Goal: Task Accomplishment & Management: Use online tool/utility

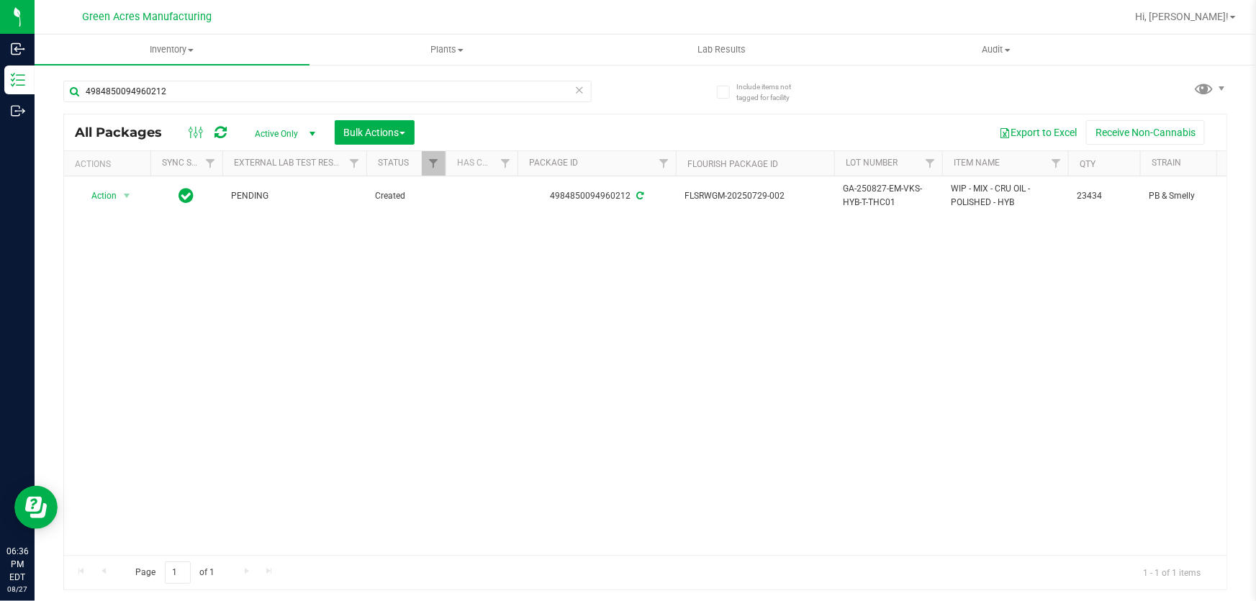
type input "4984850094960212"
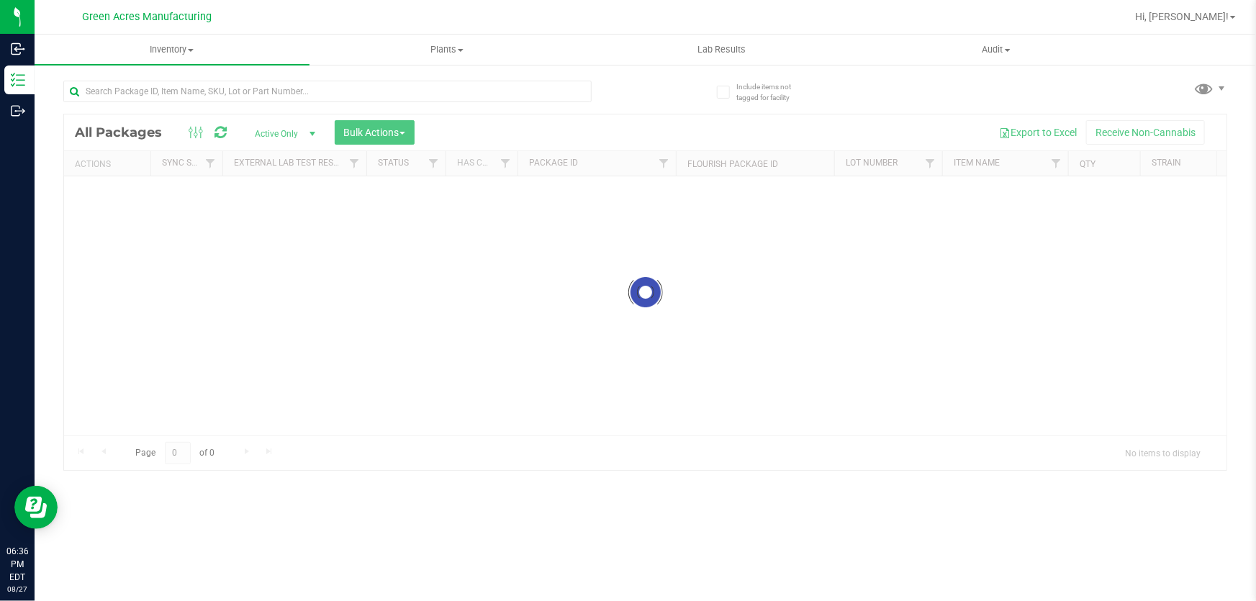
drag, startPoint x: 454, startPoint y: 426, endPoint x: 472, endPoint y: 426, distance: 18.0
click at [472, 426] on div at bounding box center [645, 292] width 1163 height 356
drag, startPoint x: 408, startPoint y: 432, endPoint x: 427, endPoint y: 432, distance: 18.7
click at [427, 432] on div at bounding box center [645, 292] width 1163 height 356
drag, startPoint x: 392, startPoint y: 432, endPoint x: 443, endPoint y: 429, distance: 51.2
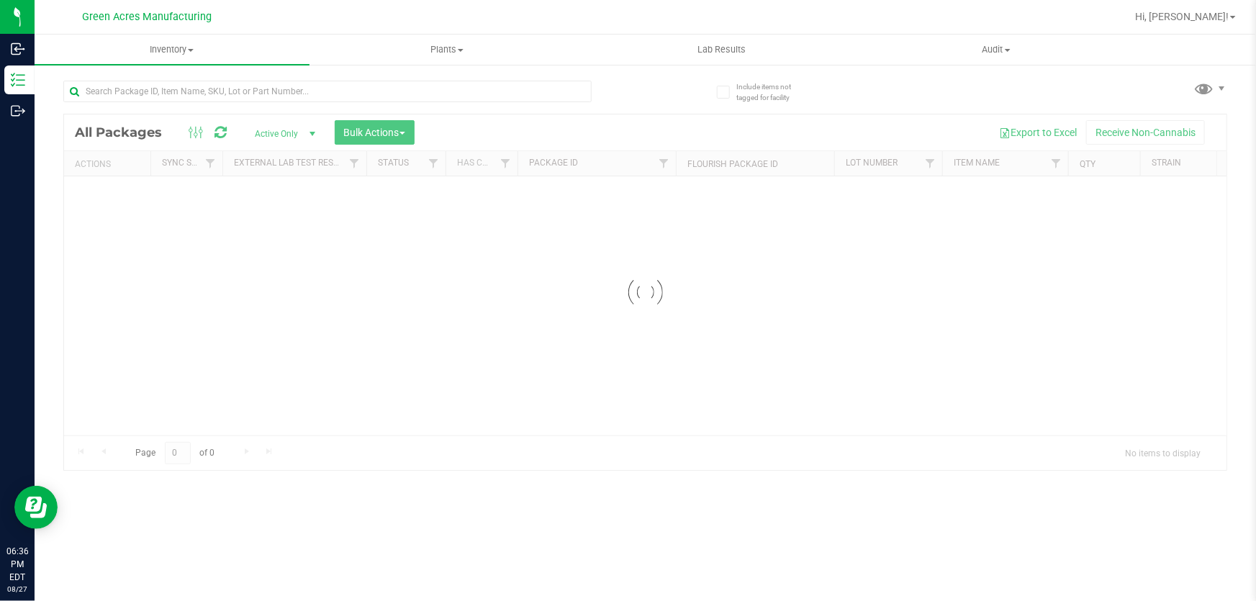
click at [443, 429] on div at bounding box center [645, 292] width 1163 height 356
click at [335, 428] on div at bounding box center [645, 292] width 1163 height 356
drag, startPoint x: 335, startPoint y: 428, endPoint x: 85, endPoint y: 325, distance: 271.1
click at [341, 428] on div at bounding box center [645, 292] width 1163 height 356
click at [445, 432] on div at bounding box center [645, 292] width 1163 height 356
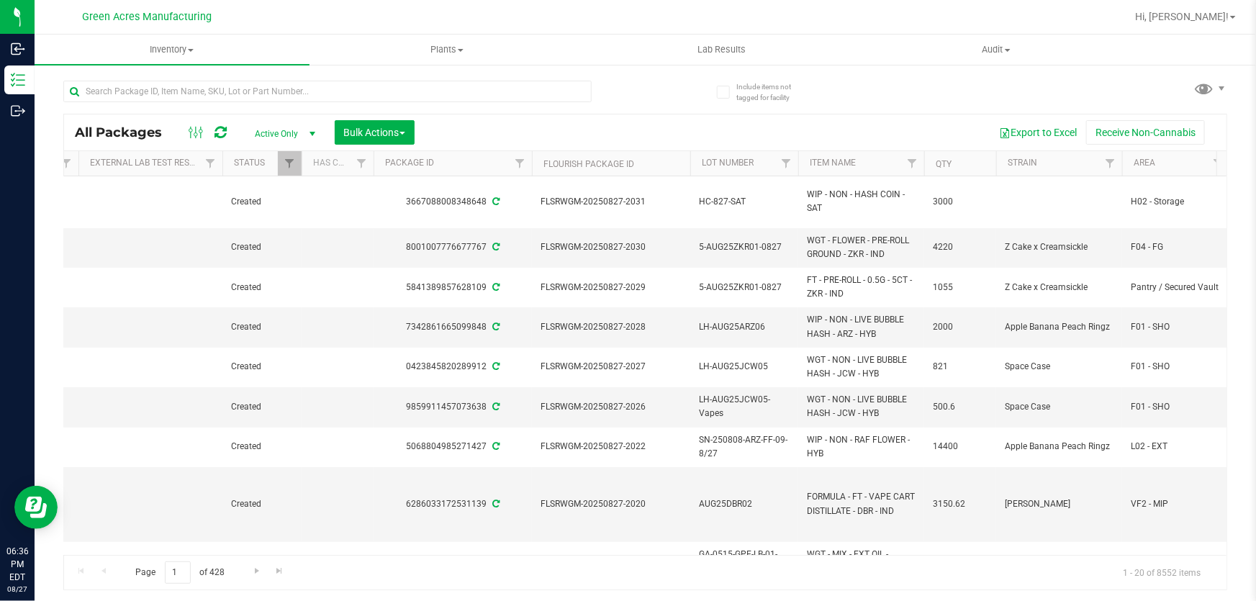
scroll to position [0, 145]
click at [1215, 158] on span "Filter" at bounding box center [1218, 164] width 12 height 12
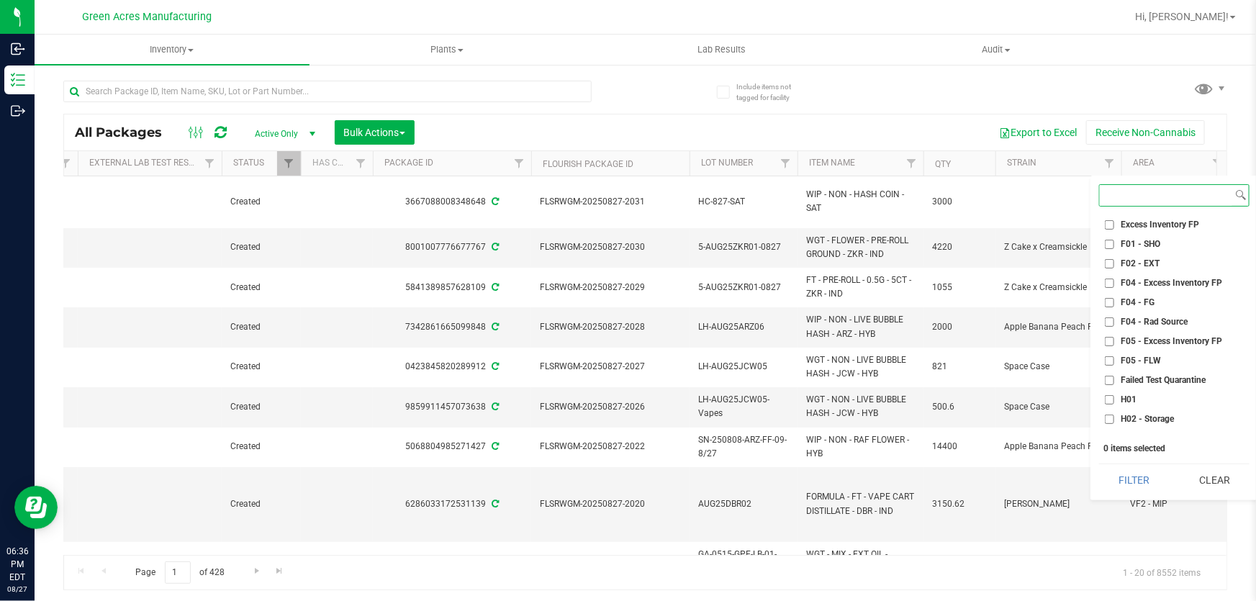
scroll to position [0, 0]
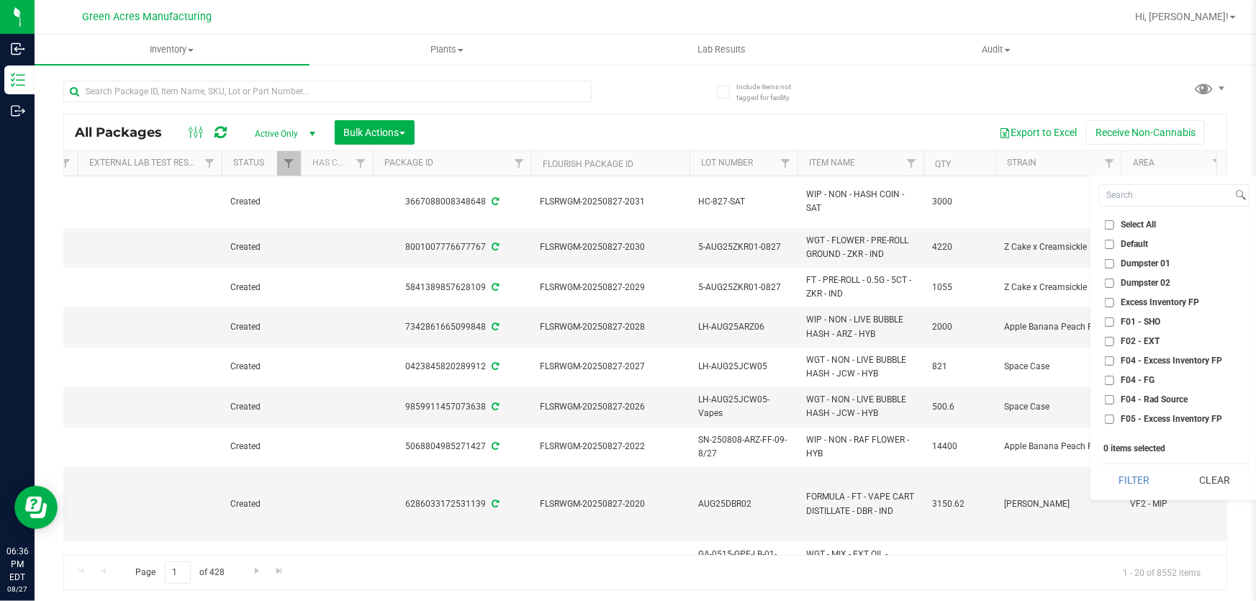
click at [1110, 340] on input "F02 - EXT" at bounding box center [1109, 341] width 9 height 9
checkbox input "true"
click at [1109, 362] on input "H02 - Storage" at bounding box center [1109, 366] width 9 height 9
checkbox input "true"
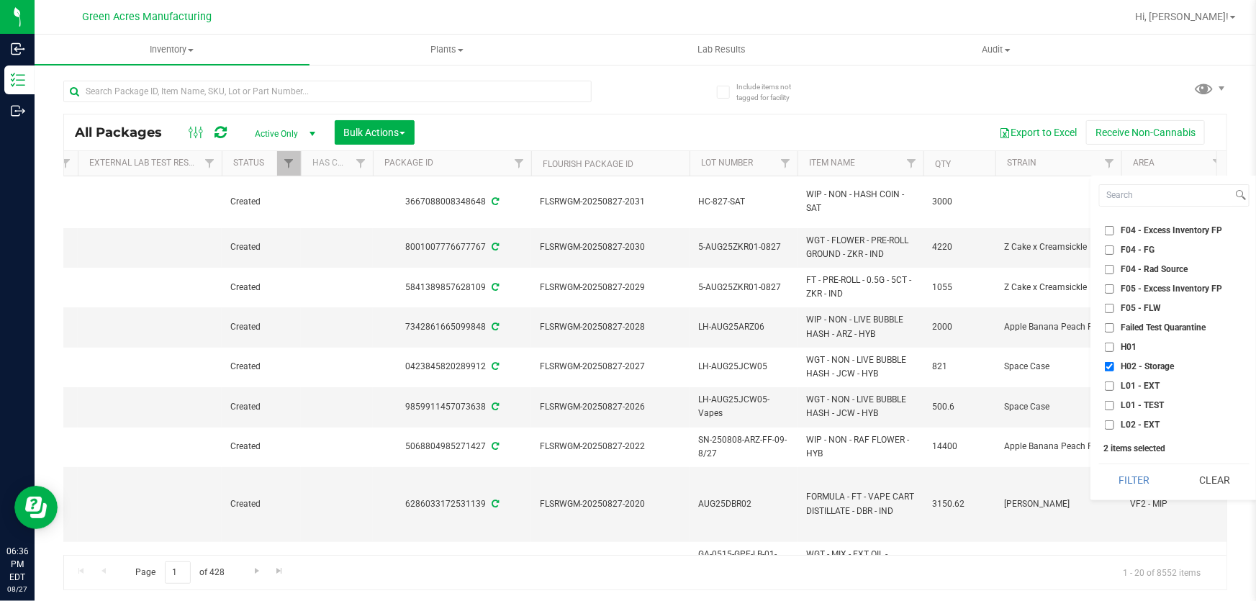
click at [1108, 384] on input "L01 - EXT" at bounding box center [1109, 386] width 9 height 9
checkbox input "true"
click at [1103, 424] on li "L02 - EXT" at bounding box center [1174, 425] width 150 height 15
click at [1108, 425] on input "L02 - EXT" at bounding box center [1109, 424] width 9 height 9
checkbox input "true"
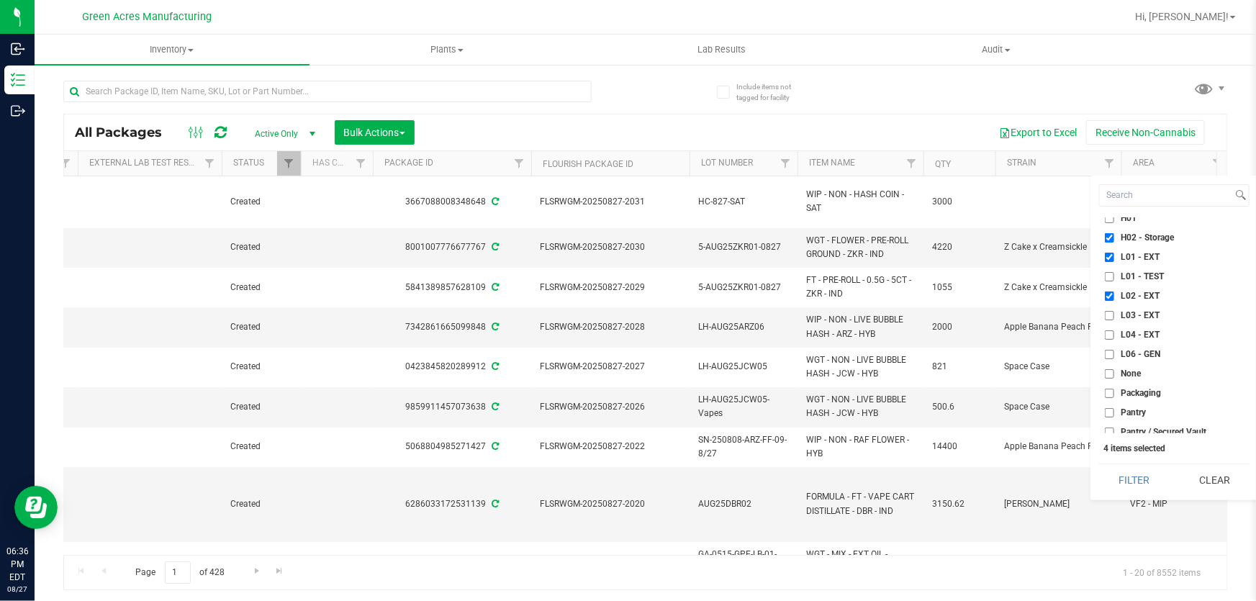
scroll to position [261, 0]
click at [1109, 318] on li "L03 - EXT" at bounding box center [1174, 313] width 150 height 15
click at [1109, 316] on li "L03 - EXT" at bounding box center [1174, 313] width 150 height 15
click at [1106, 312] on input "L03 - EXT" at bounding box center [1109, 313] width 9 height 9
checkbox input "true"
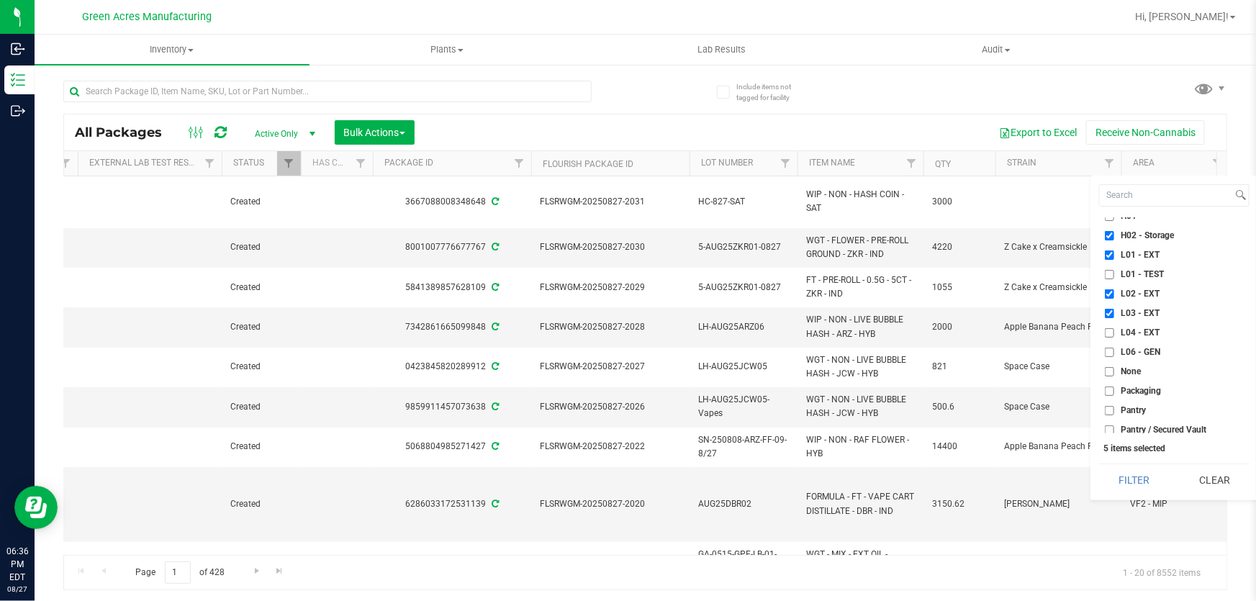
click at [1108, 330] on input "L04 - EXT" at bounding box center [1109, 332] width 9 height 9
checkbox input "true"
click at [1127, 482] on button "Filter" at bounding box center [1134, 480] width 70 height 32
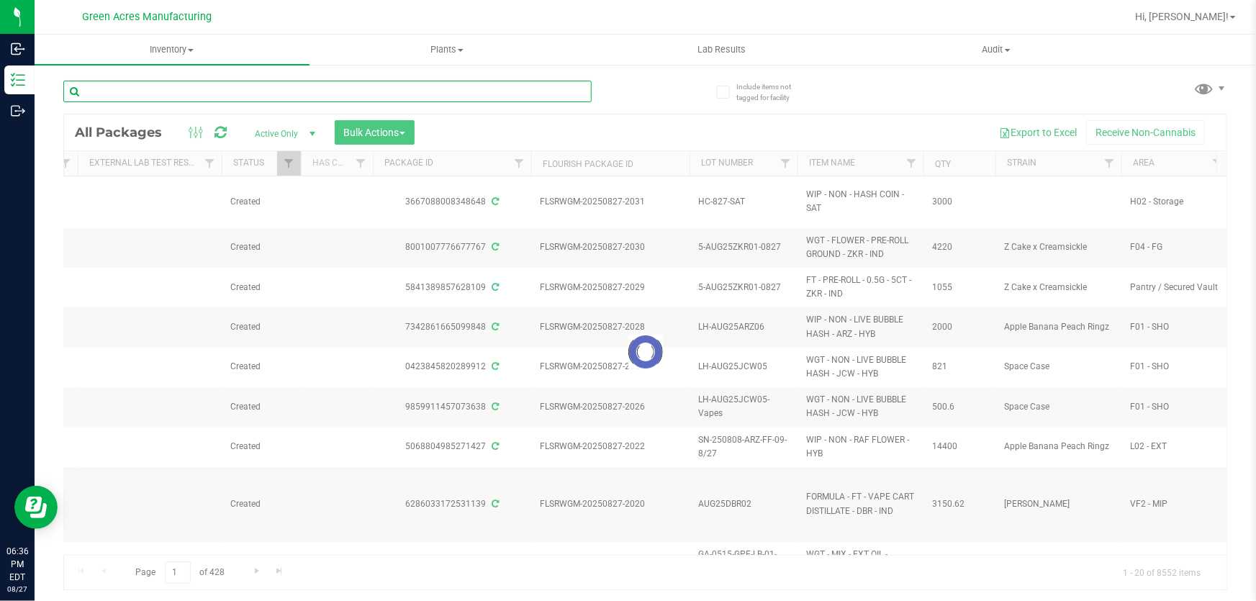
click at [478, 94] on input "text" at bounding box center [327, 92] width 528 height 22
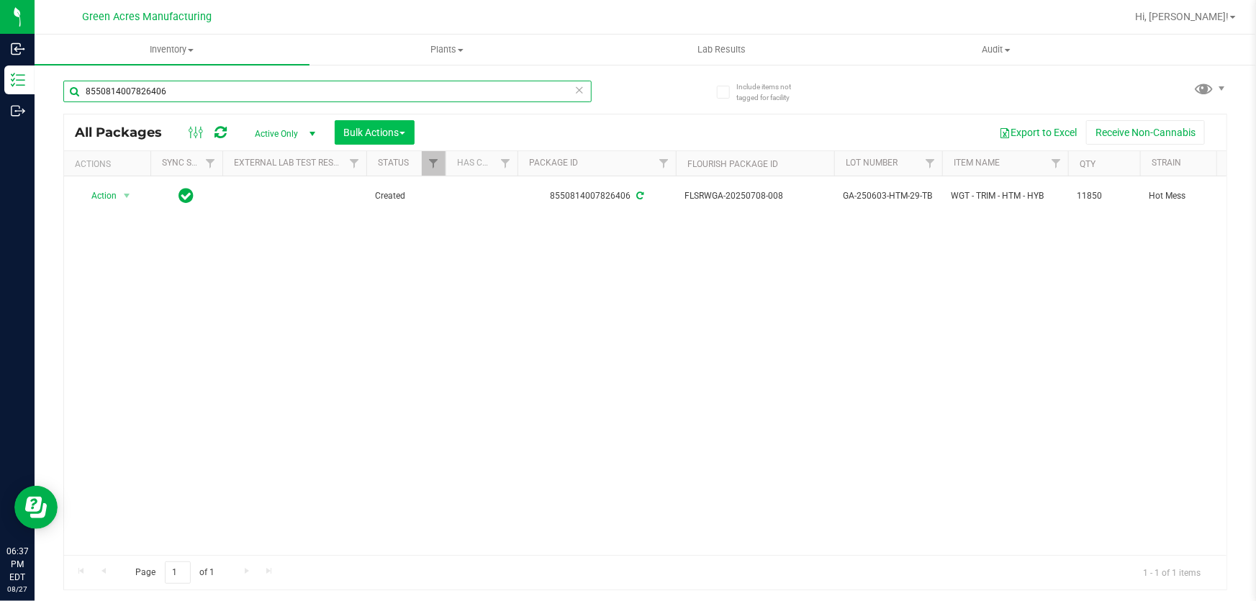
type input "8550814007826406"
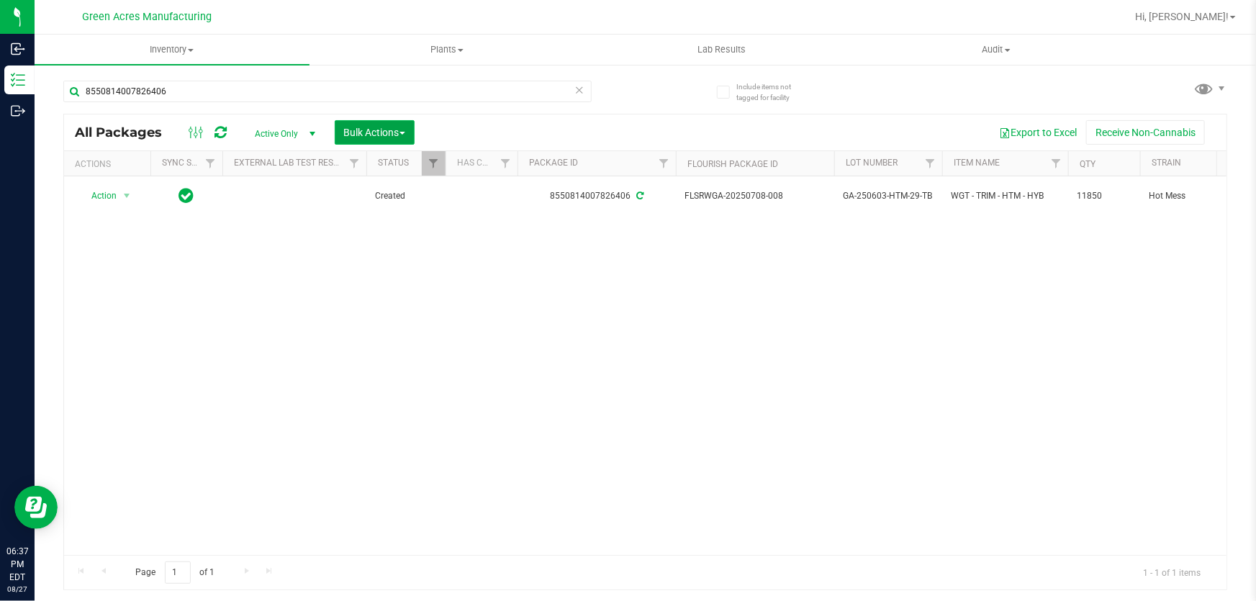
click at [352, 140] on button "Bulk Actions" at bounding box center [375, 132] width 80 height 24
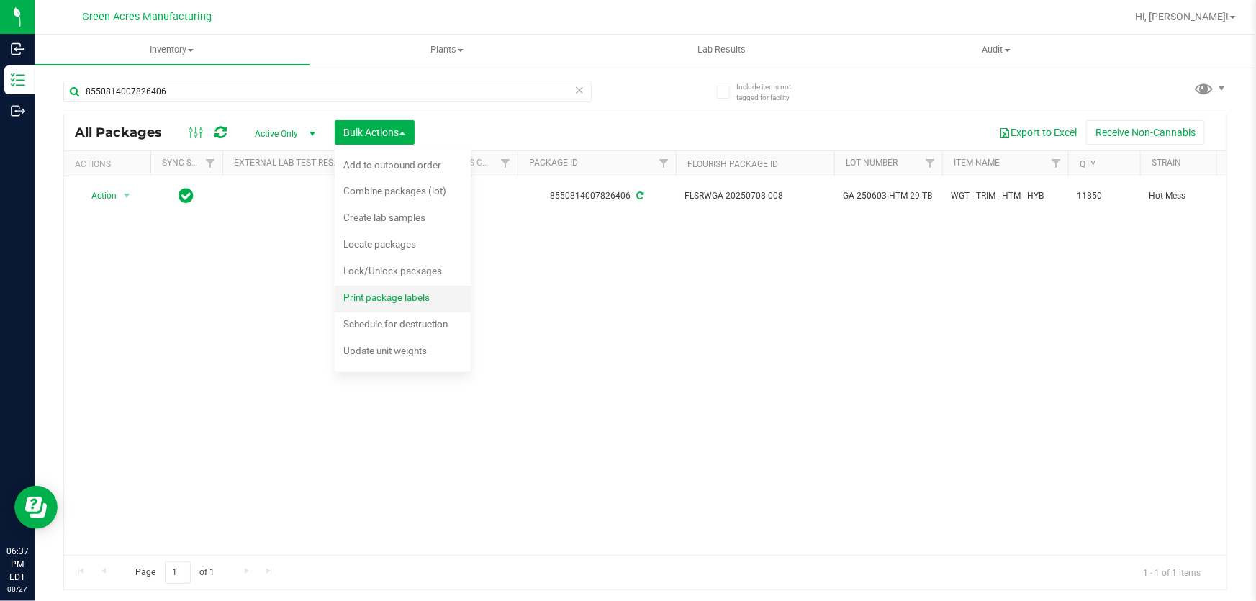
click at [374, 302] on div "Print package labels" at bounding box center [396, 299] width 106 height 23
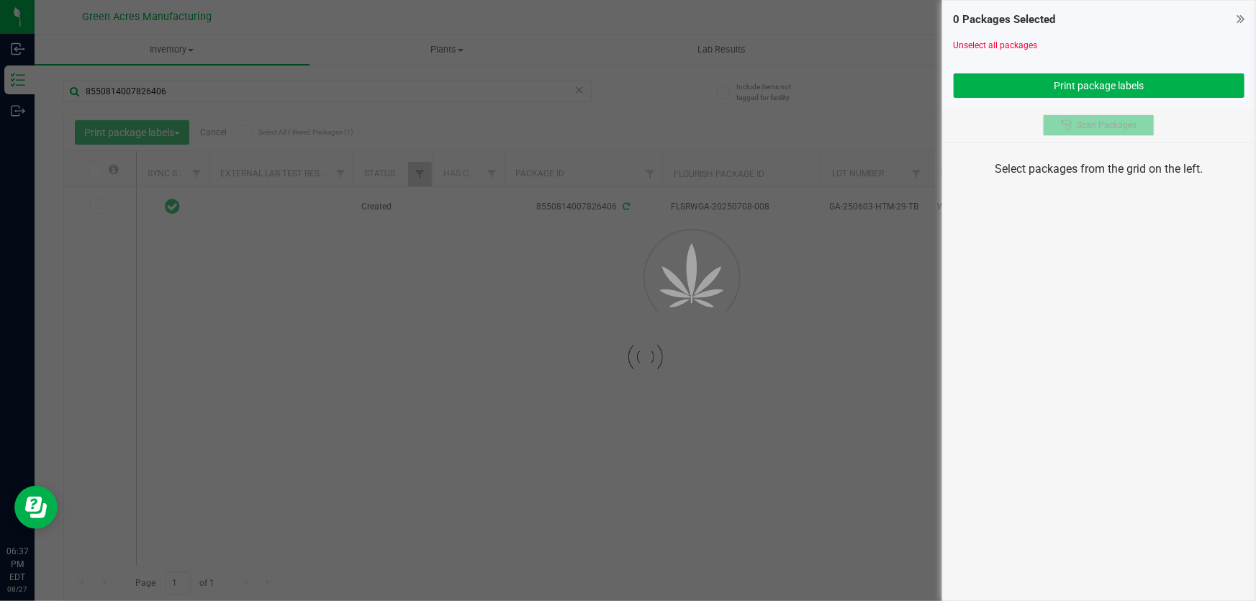
click at [1108, 125] on span "Scan Packages" at bounding box center [1107, 126] width 60 height 12
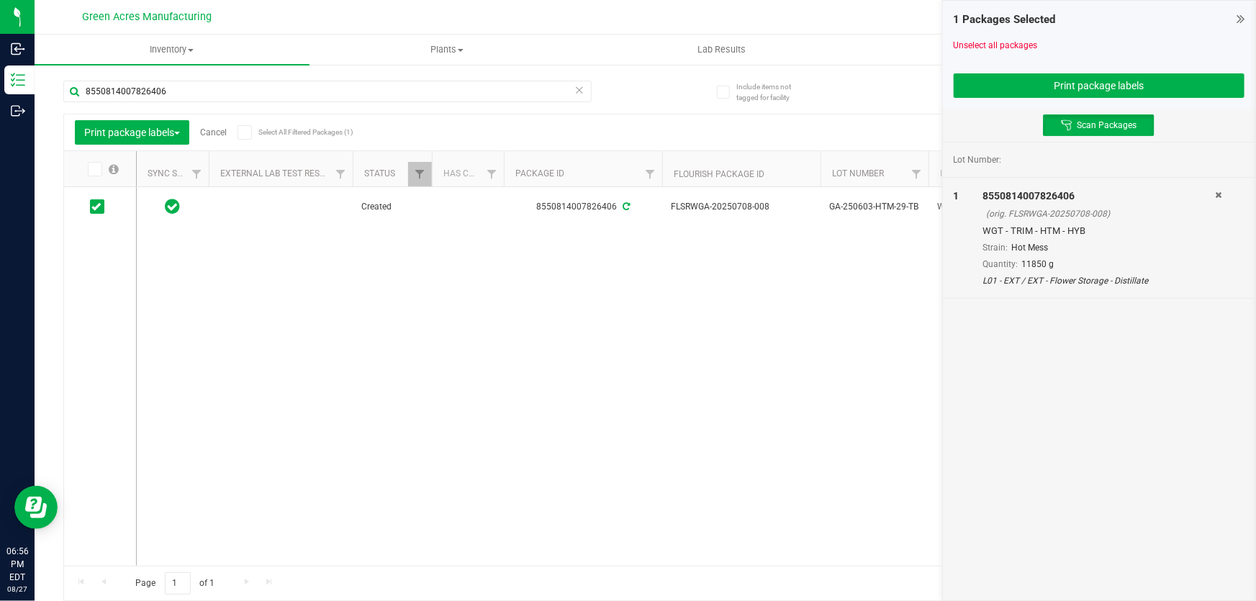
click at [576, 92] on icon at bounding box center [580, 89] width 10 height 17
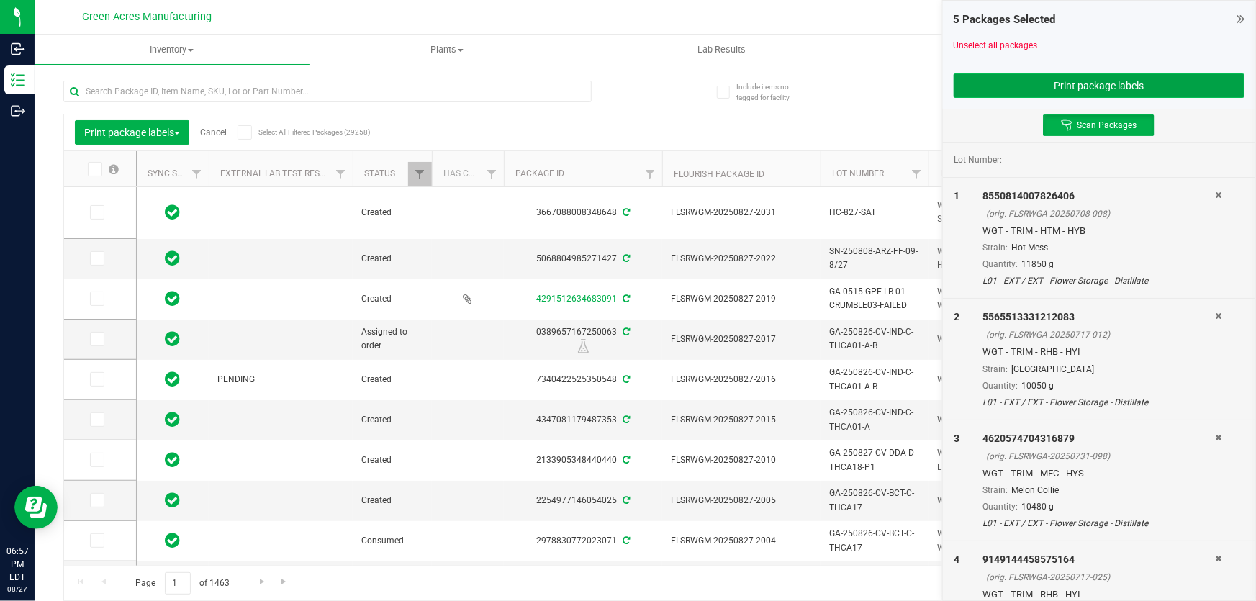
click at [1200, 84] on button "Print package labels" at bounding box center [1099, 85] width 291 height 24
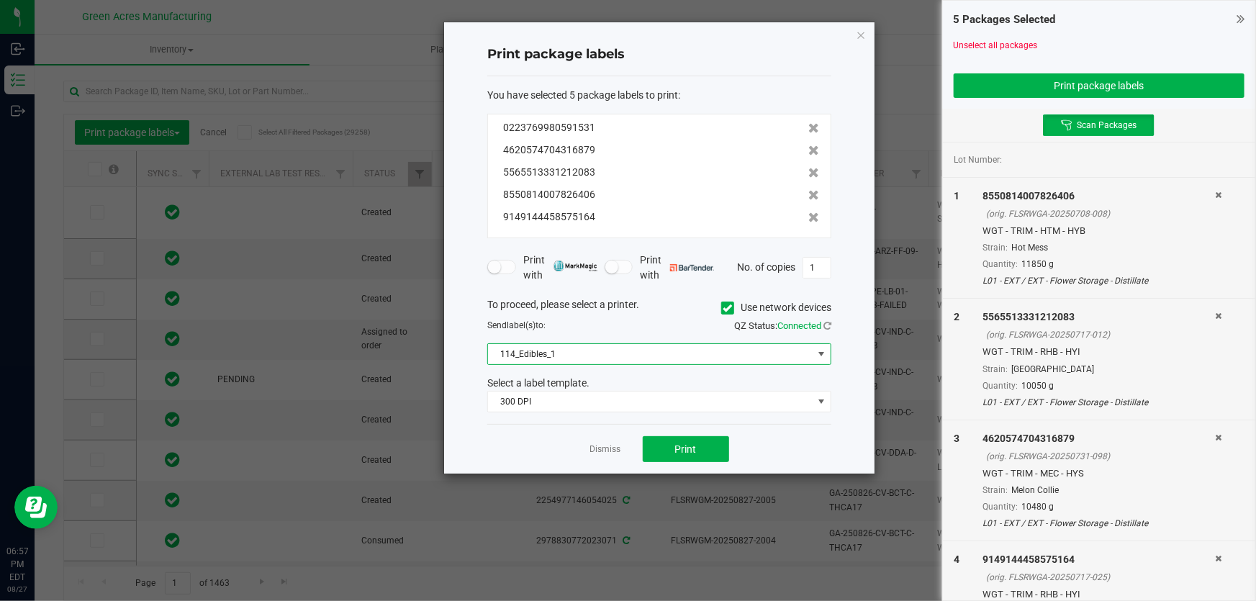
click at [683, 349] on span "114_Edibles_1" at bounding box center [650, 354] width 325 height 20
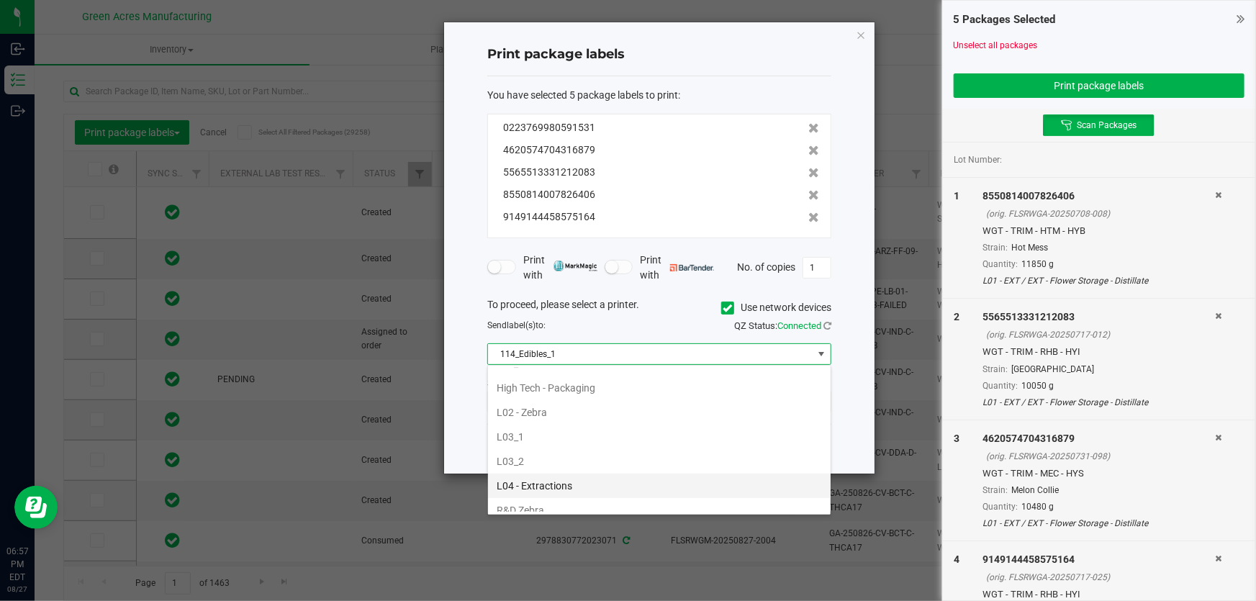
scroll to position [458, 0]
click at [594, 477] on li "L04 - Extractions" at bounding box center [659, 485] width 343 height 24
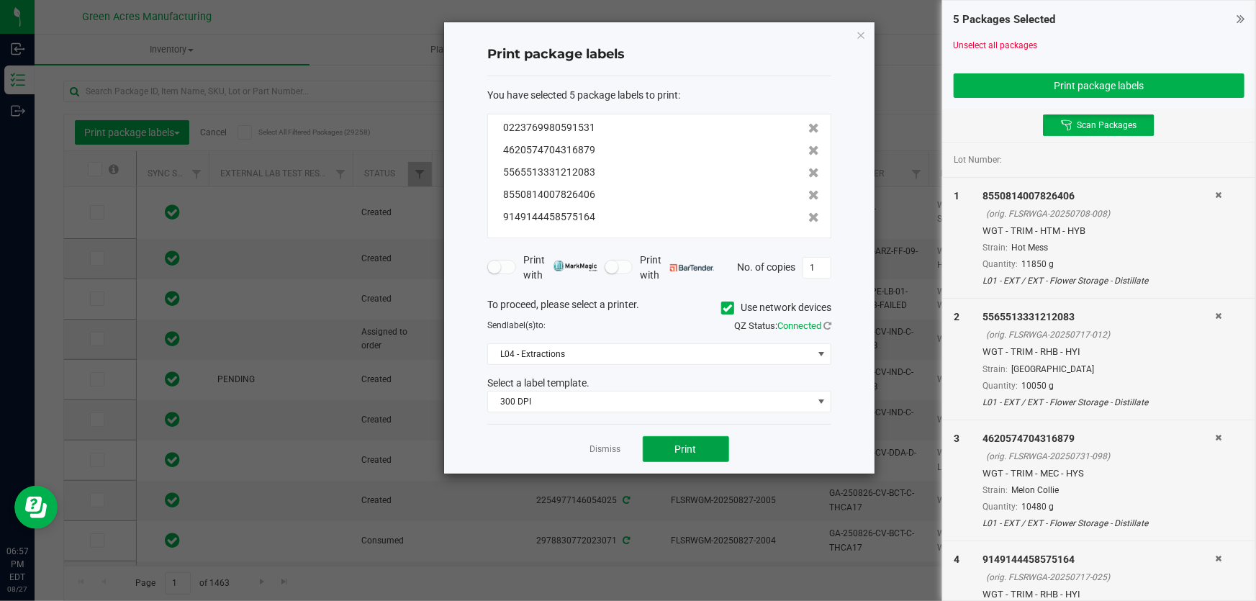
click at [675, 454] on span "Print" at bounding box center [686, 449] width 22 height 12
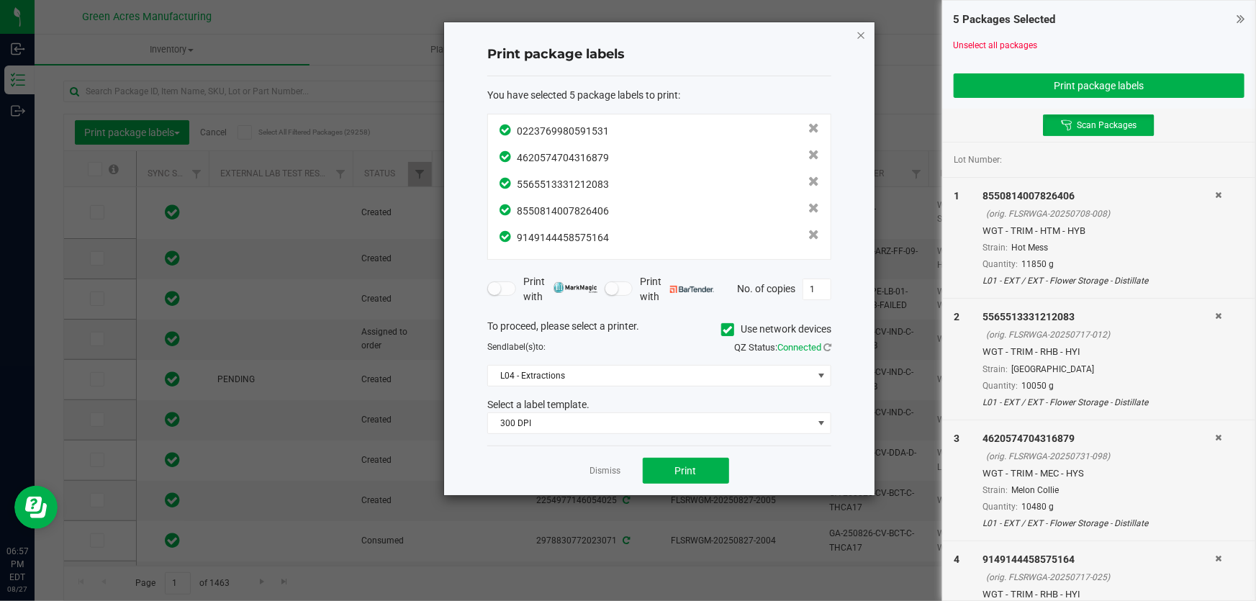
click at [864, 32] on icon "button" at bounding box center [861, 34] width 10 height 17
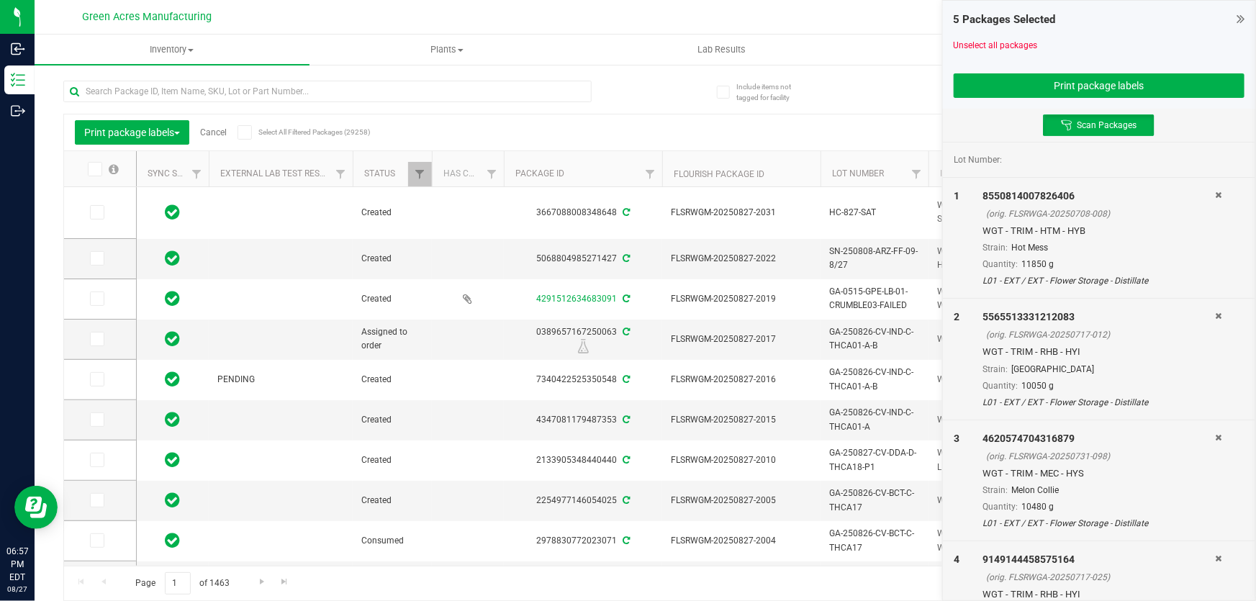
click at [1216, 196] on icon at bounding box center [1219, 195] width 6 height 9
click at [1216, 312] on icon at bounding box center [1219, 316] width 6 height 9
click at [1209, 196] on div "4620574704316879" at bounding box center [1099, 196] width 233 height 15
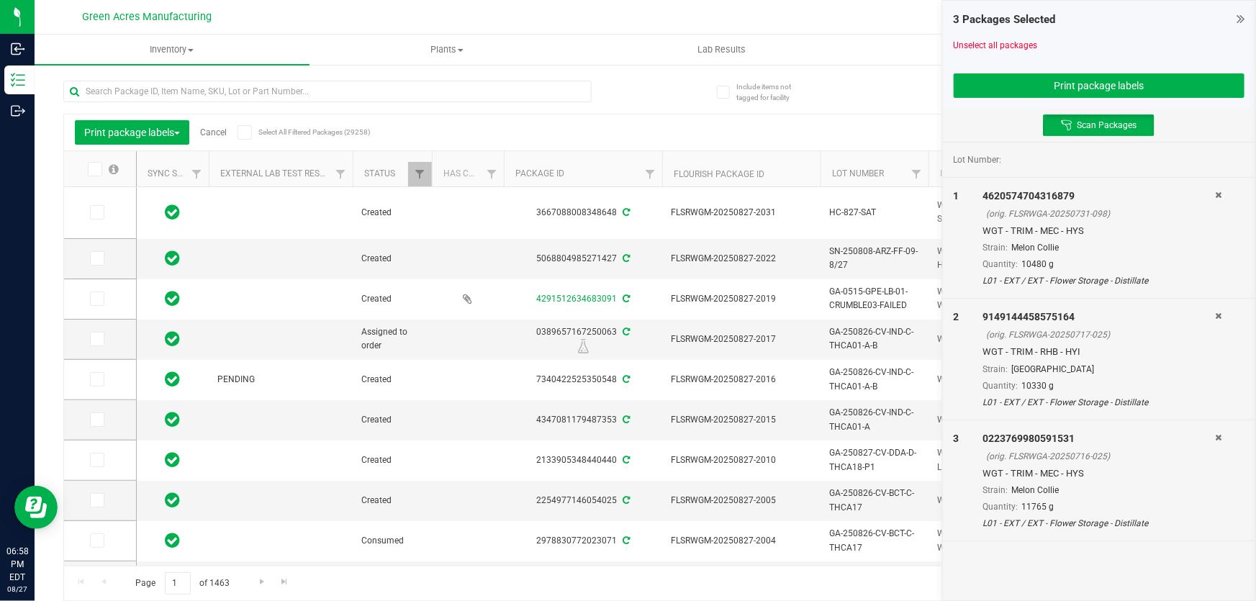
click at [1218, 194] on icon at bounding box center [1219, 195] width 6 height 9
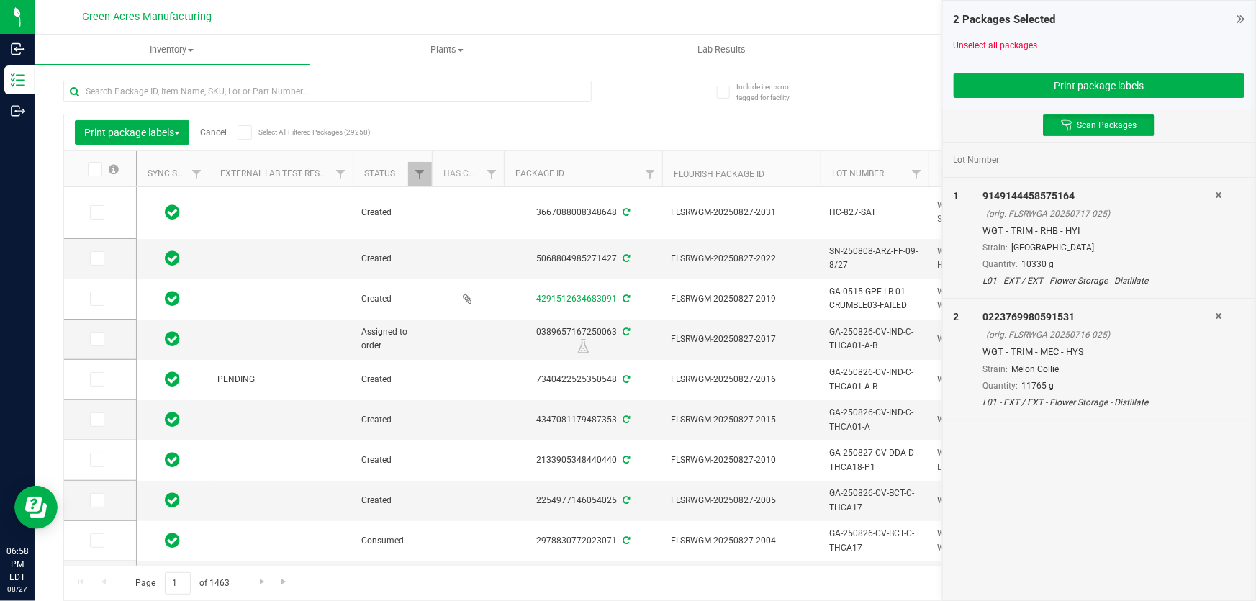
click at [1218, 194] on icon at bounding box center [1219, 195] width 6 height 9
click at [1218, 312] on icon at bounding box center [1219, 316] width 6 height 9
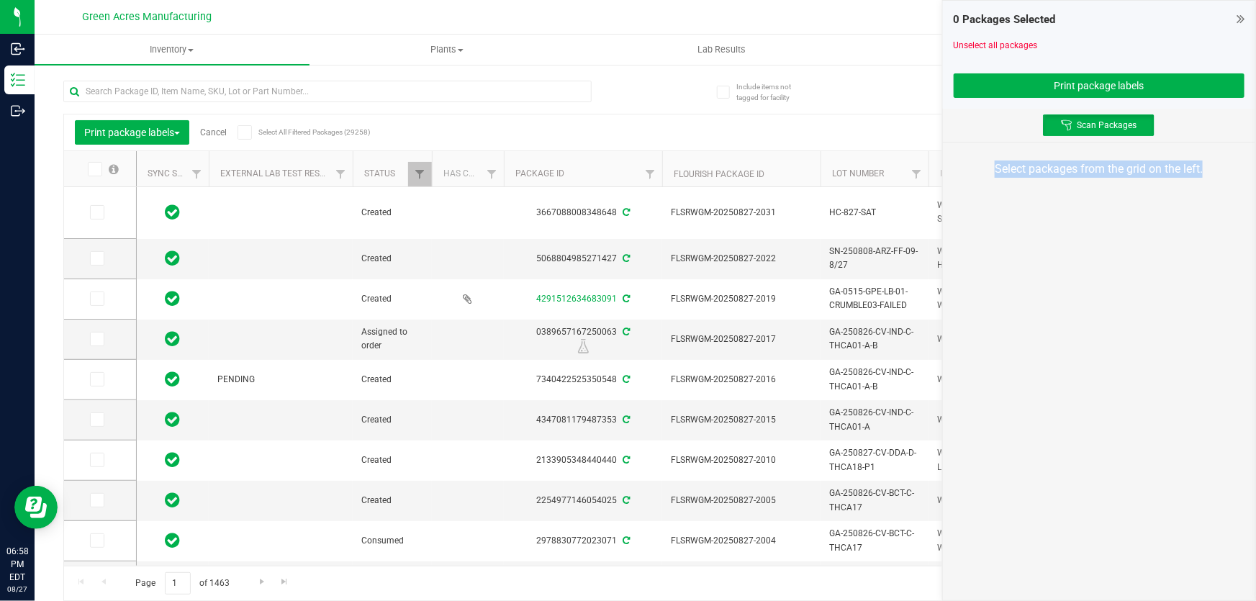
click at [1218, 194] on div "Select packages from the grid on the left." at bounding box center [1099, 169] width 312 height 53
click at [1204, 216] on div "0 Packages Selected Unselect all packages Print package labels Scan Packages Se…" at bounding box center [1099, 300] width 314 height 601
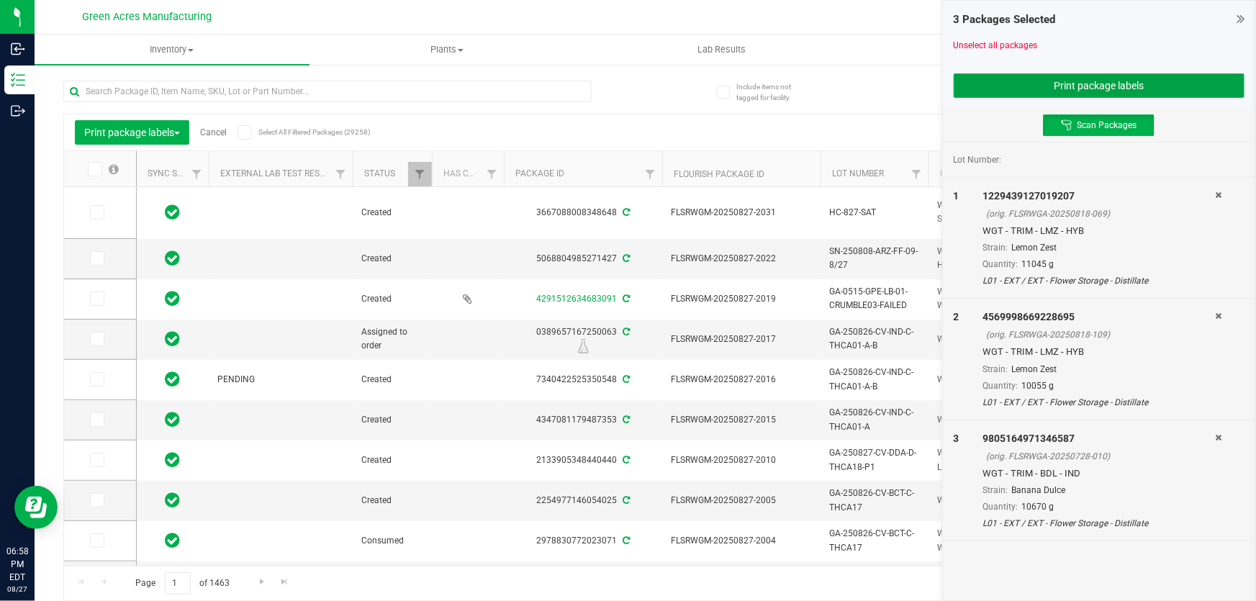
click at [1073, 77] on button "Print package labels" at bounding box center [1099, 85] width 291 height 24
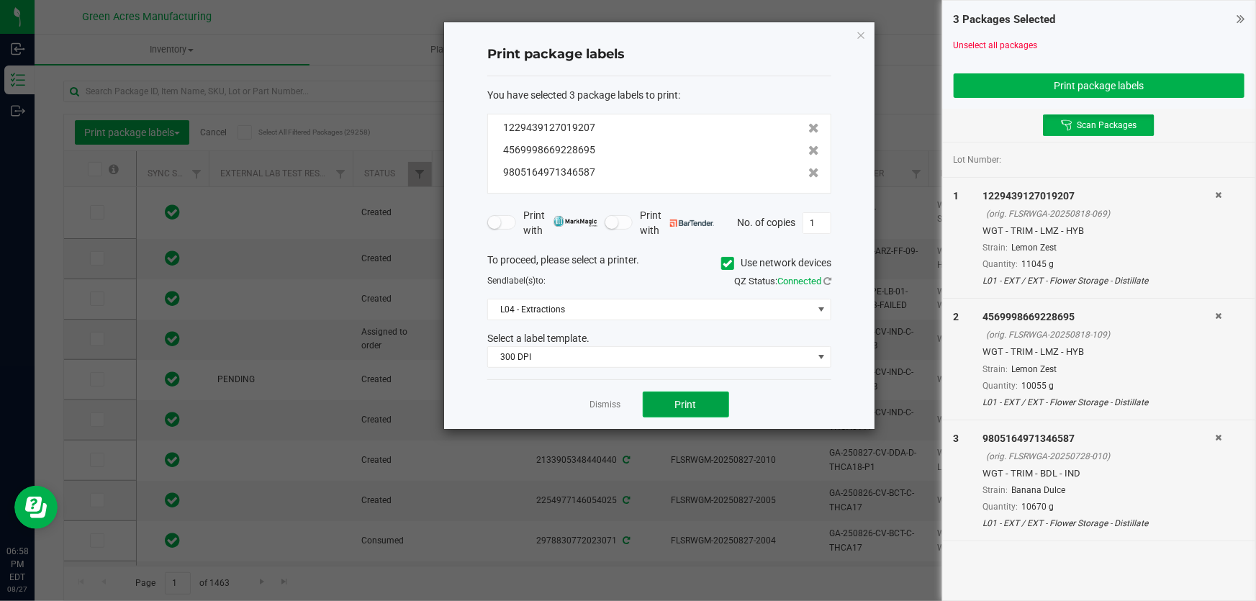
click at [685, 405] on span "Print" at bounding box center [686, 405] width 22 height 12
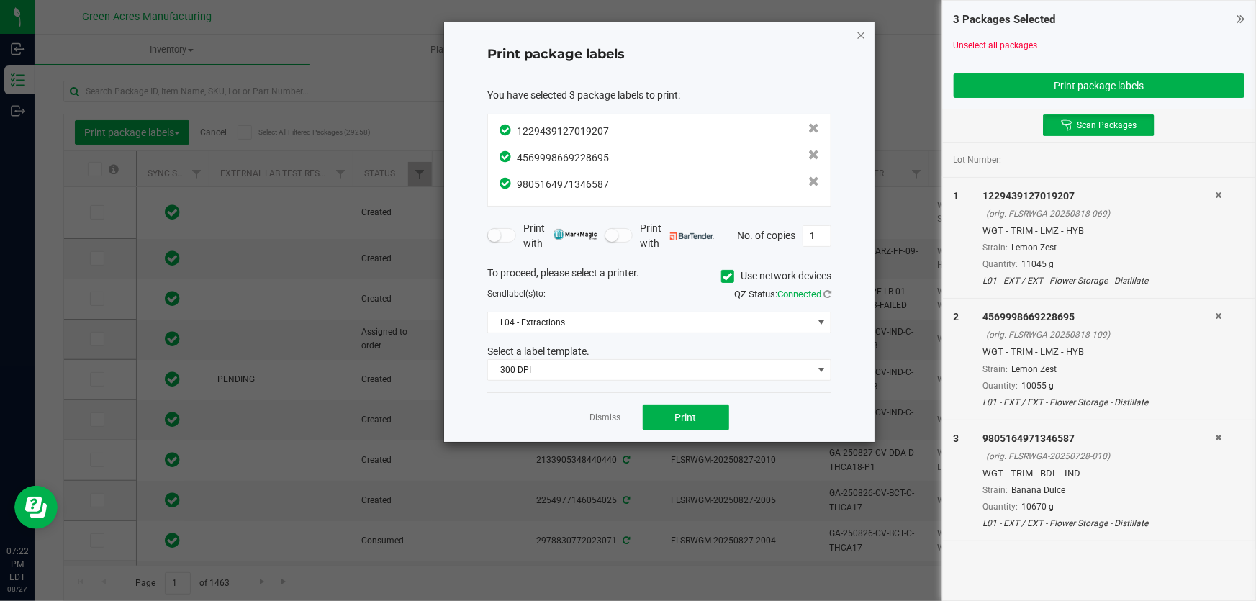
click at [863, 37] on icon "button" at bounding box center [861, 34] width 10 height 17
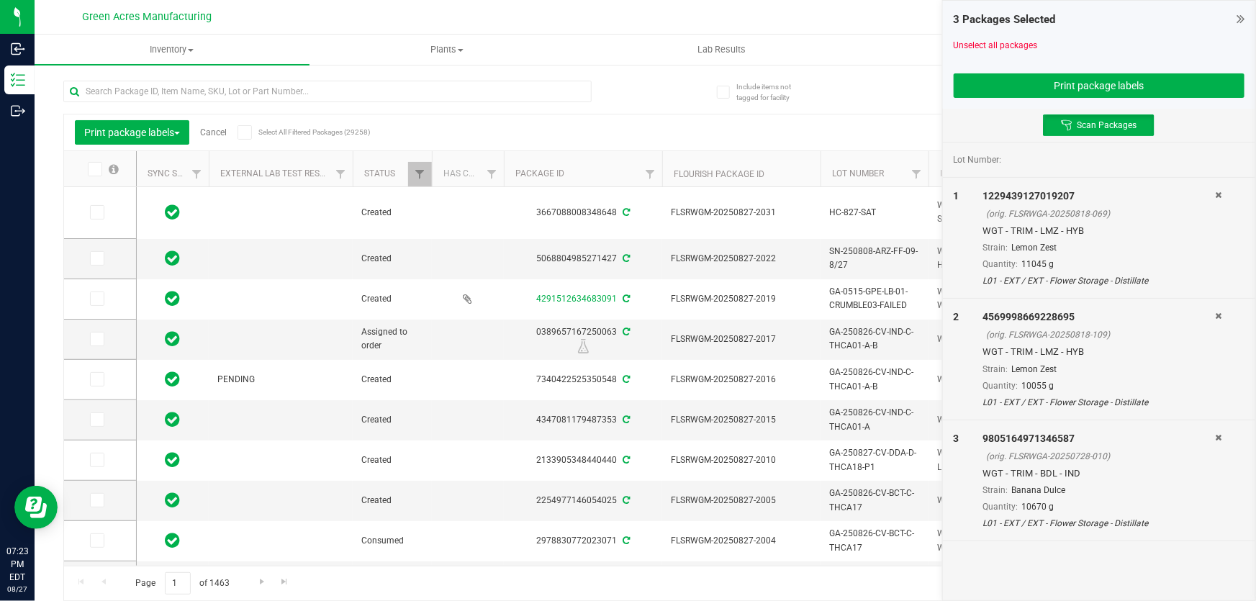
click at [1243, 18] on div "3 Packages Selected Unselect all packages Print package labels" at bounding box center [1099, 55] width 312 height 108
click at [1243, 18] on icon at bounding box center [1241, 19] width 8 height 14
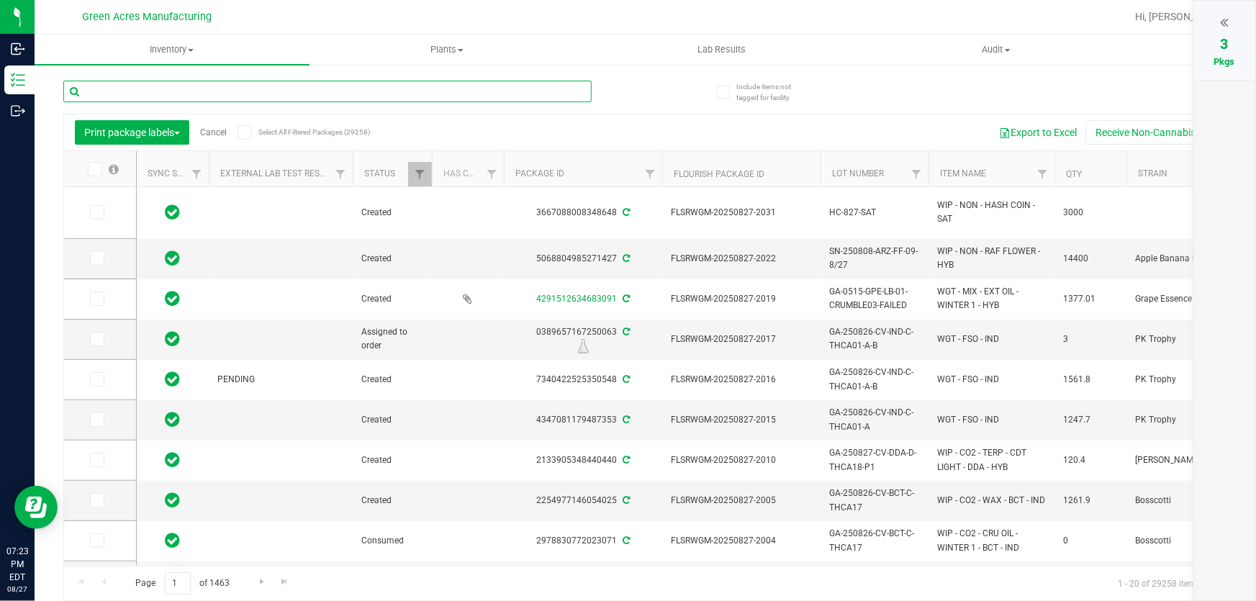
click at [295, 89] on input "text" at bounding box center [327, 92] width 528 height 22
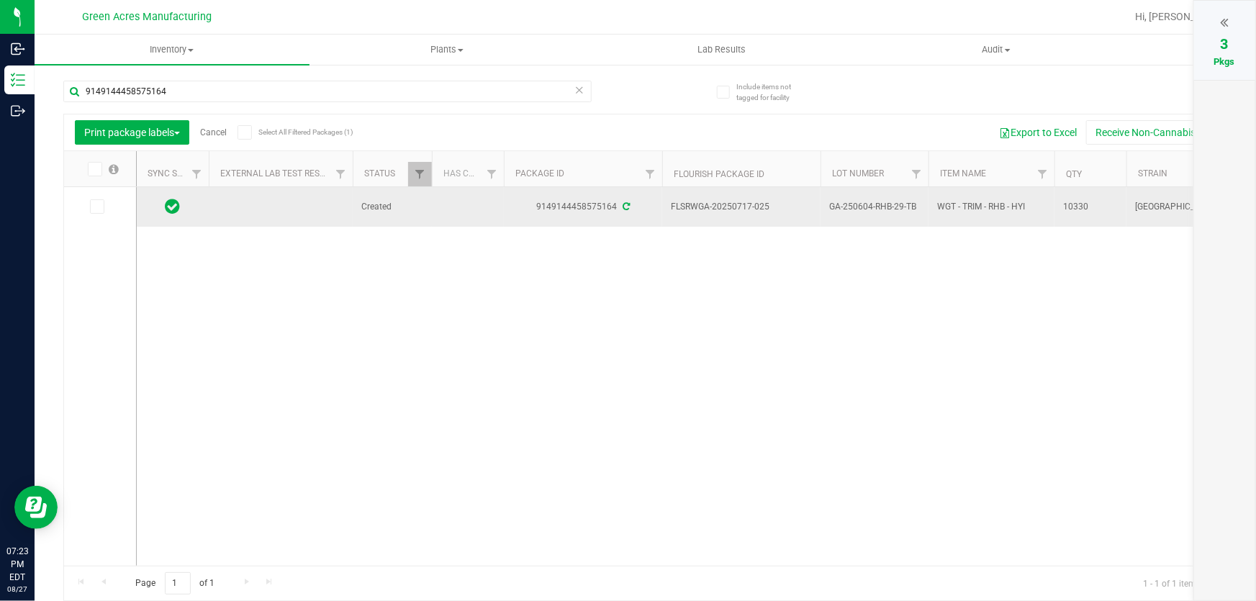
click at [893, 208] on span "GA-250604-RHB-29-TB" at bounding box center [874, 207] width 91 height 14
click at [893, 207] on span "GA-250604-RHB-29-TB" at bounding box center [874, 207] width 91 height 14
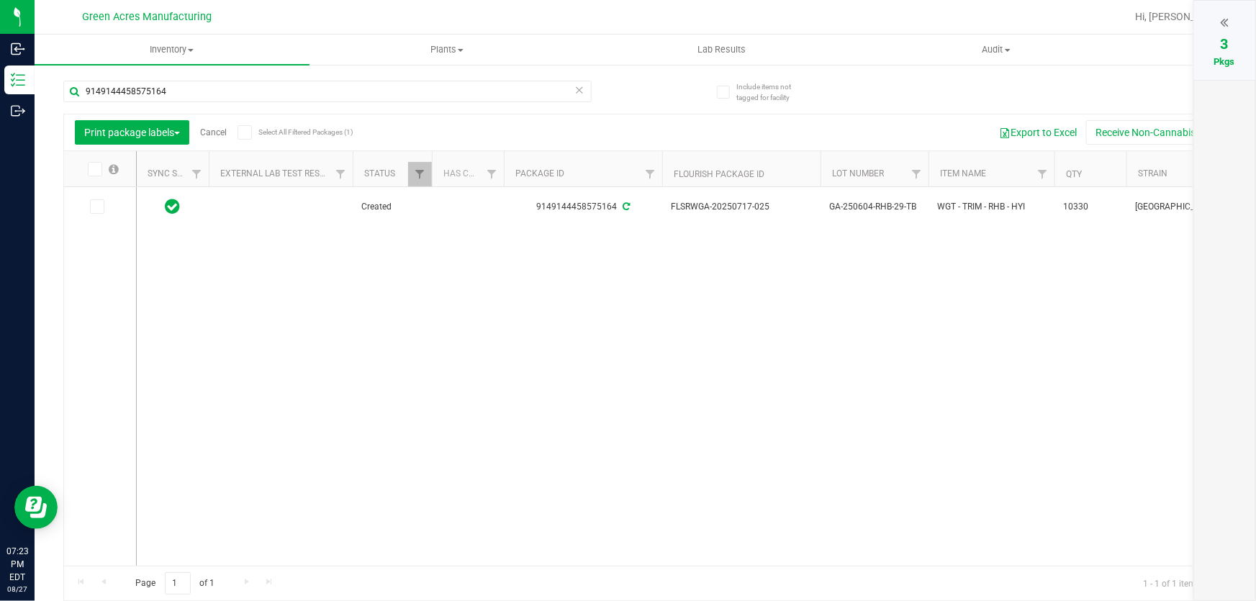
click at [886, 240] on div "Created 9149144458575164 FLSRWGA-20250717-025 GA-250604-RHB-29-TB WGT - TRIM - …" at bounding box center [682, 376] width 1090 height 379
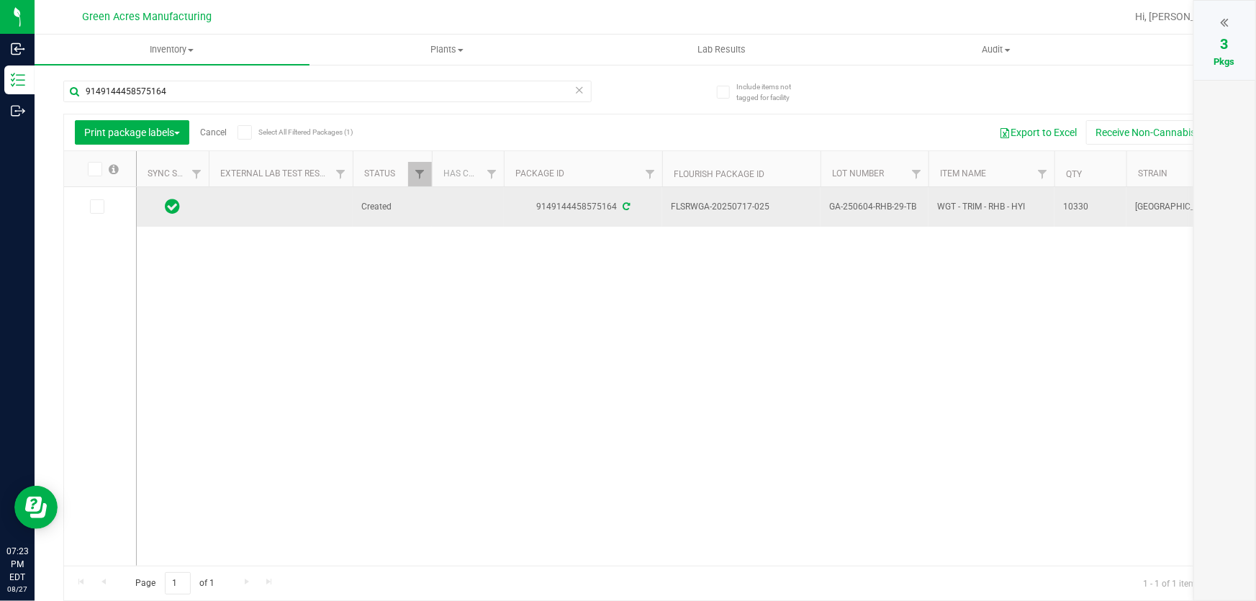
click at [883, 207] on span "GA-250604-RHB-29-TB" at bounding box center [874, 207] width 91 height 14
copy tr "GA-250604-RHB-29-TB"
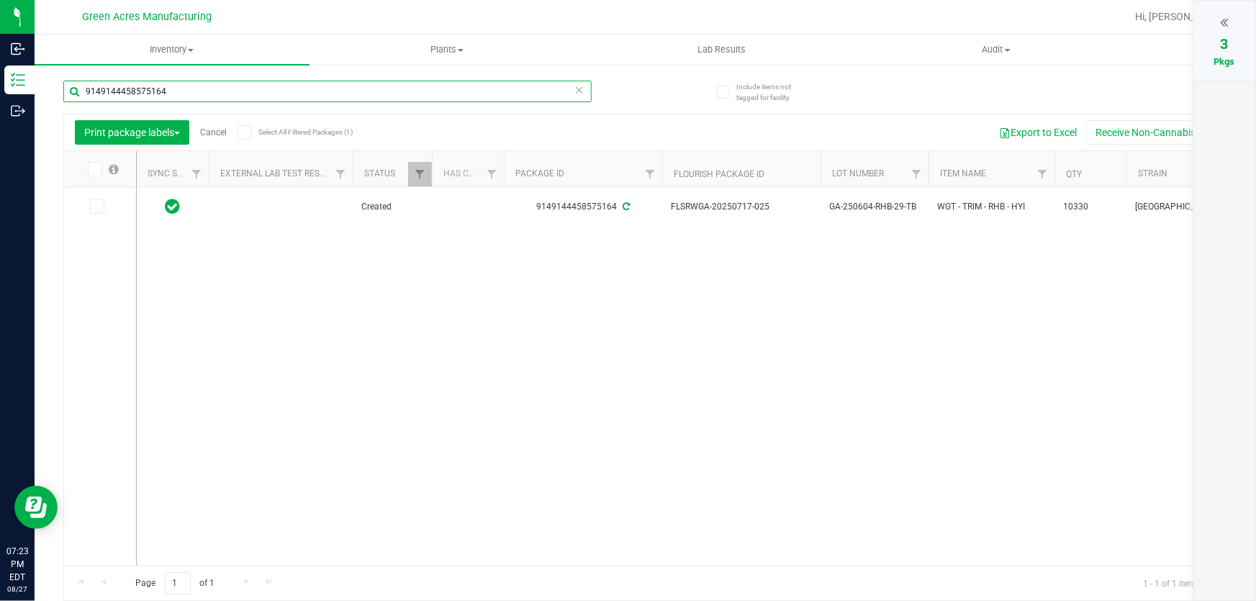
click at [563, 89] on input "9149144458575164" at bounding box center [327, 92] width 528 height 22
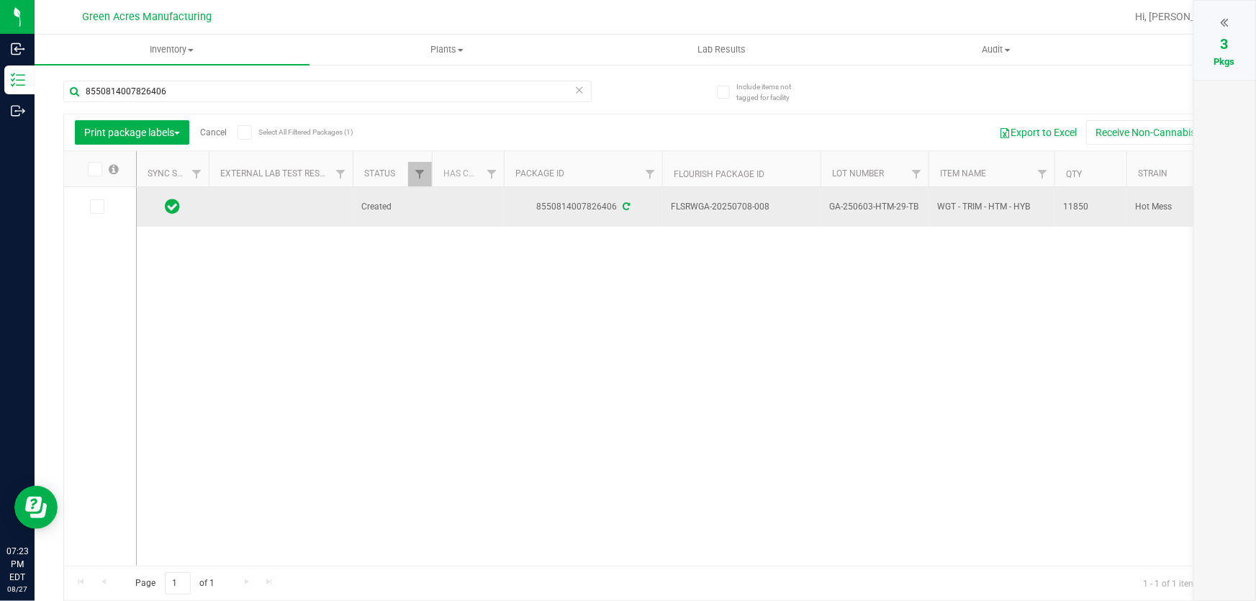
click at [879, 201] on span "GA-250603-HTM-29-TB" at bounding box center [874, 207] width 91 height 14
copy tr "GA-250603-HTM-29-TB"
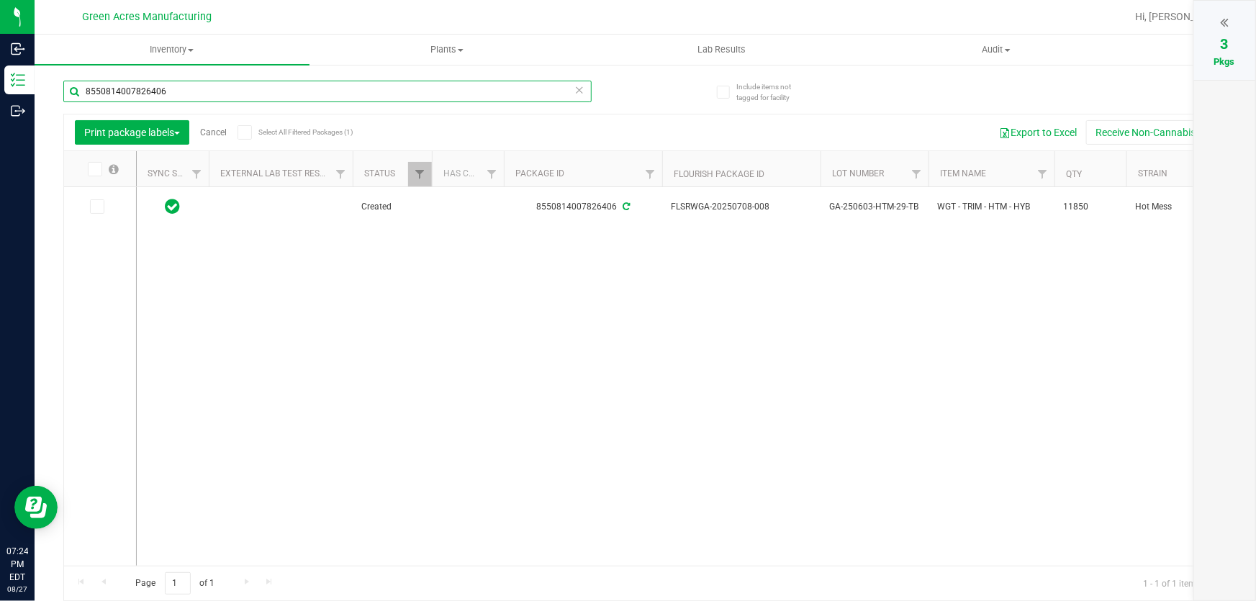
click at [533, 85] on input "8550814007826406" at bounding box center [327, 92] width 528 height 22
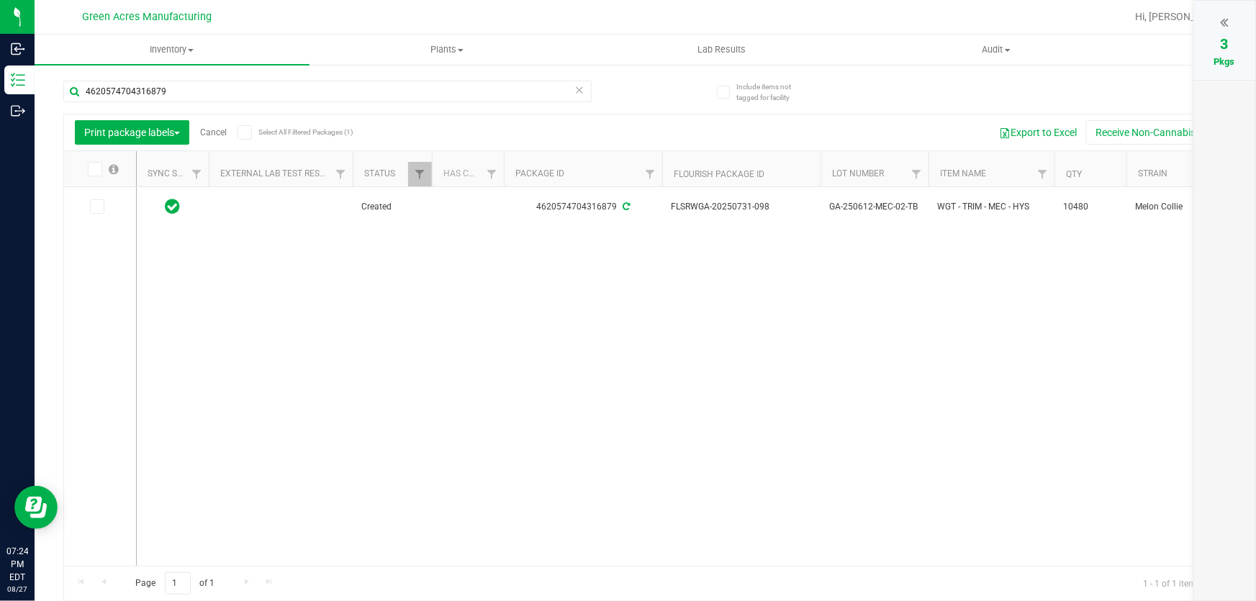
click at [882, 209] on span "GA-250612-MEC-02-TB" at bounding box center [874, 207] width 91 height 14
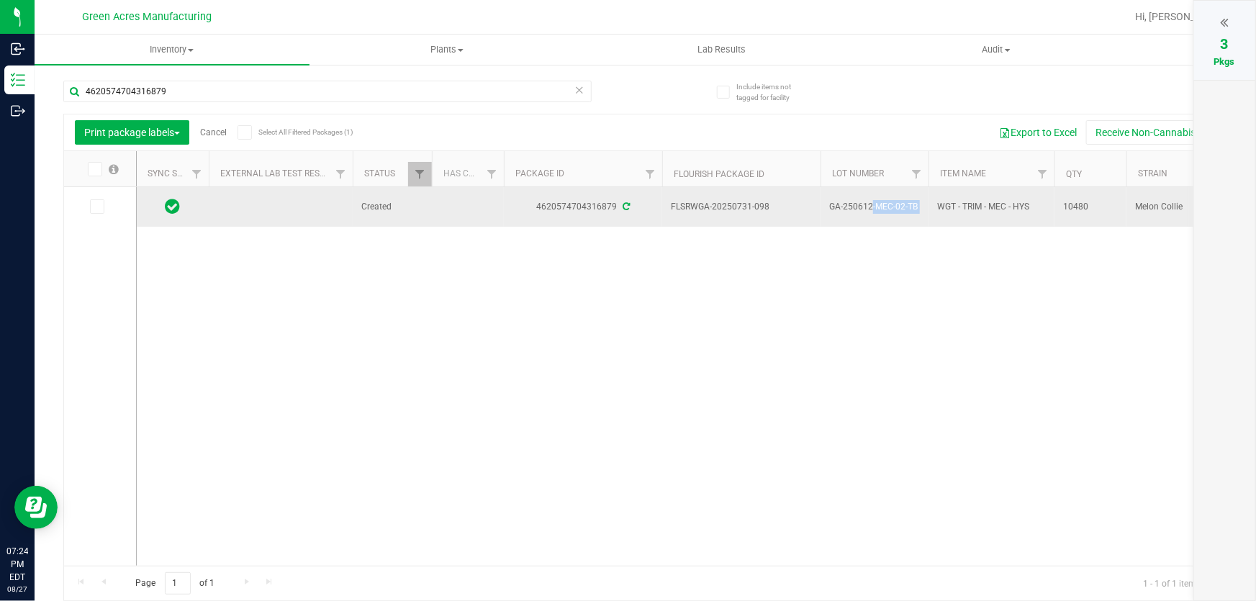
copy tr "GA-250612-MEC-02-TB"
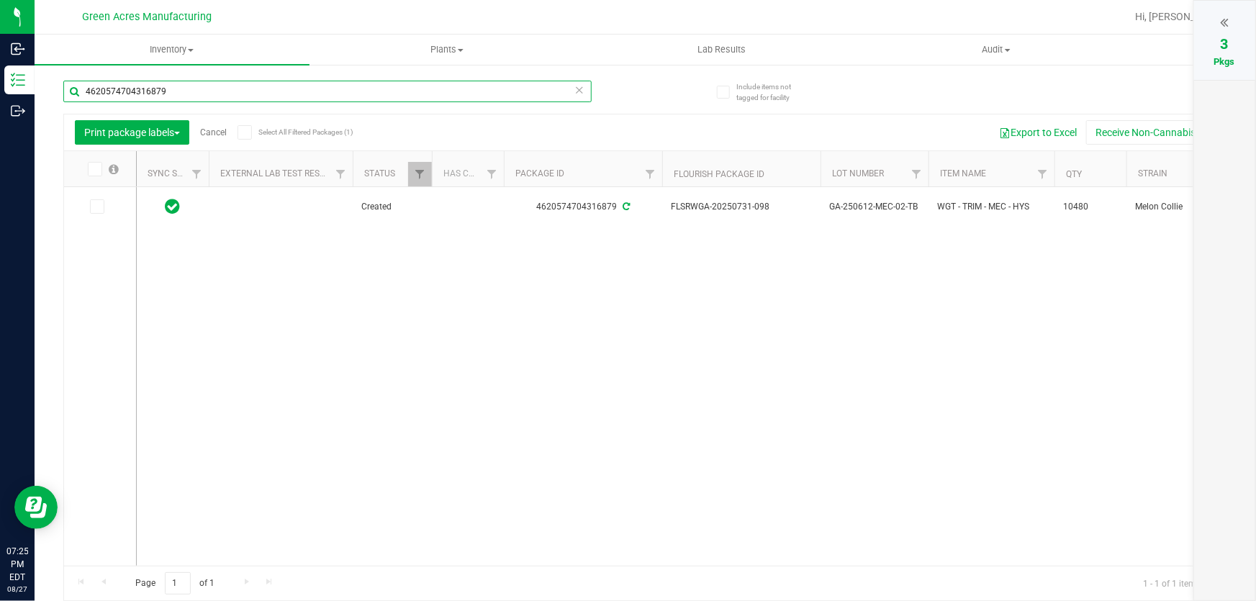
click at [511, 86] on input "4620574704316879" at bounding box center [327, 92] width 528 height 22
type input "0223769980591531"
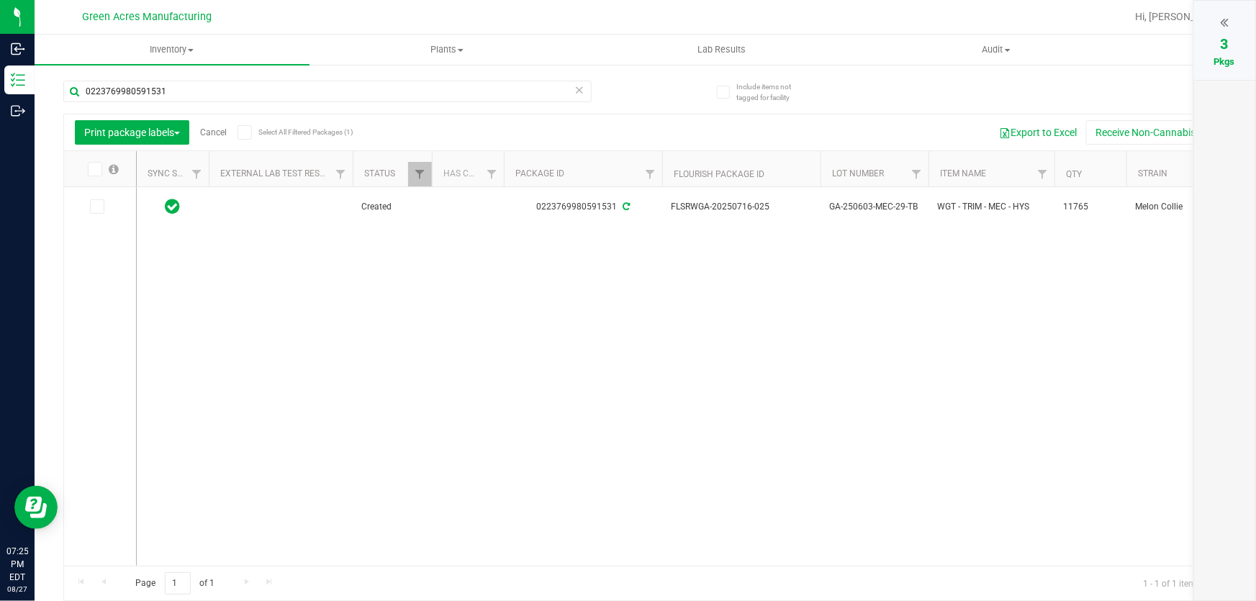
click at [900, 207] on span "GA-250603-MEC-29-TB" at bounding box center [874, 207] width 91 height 14
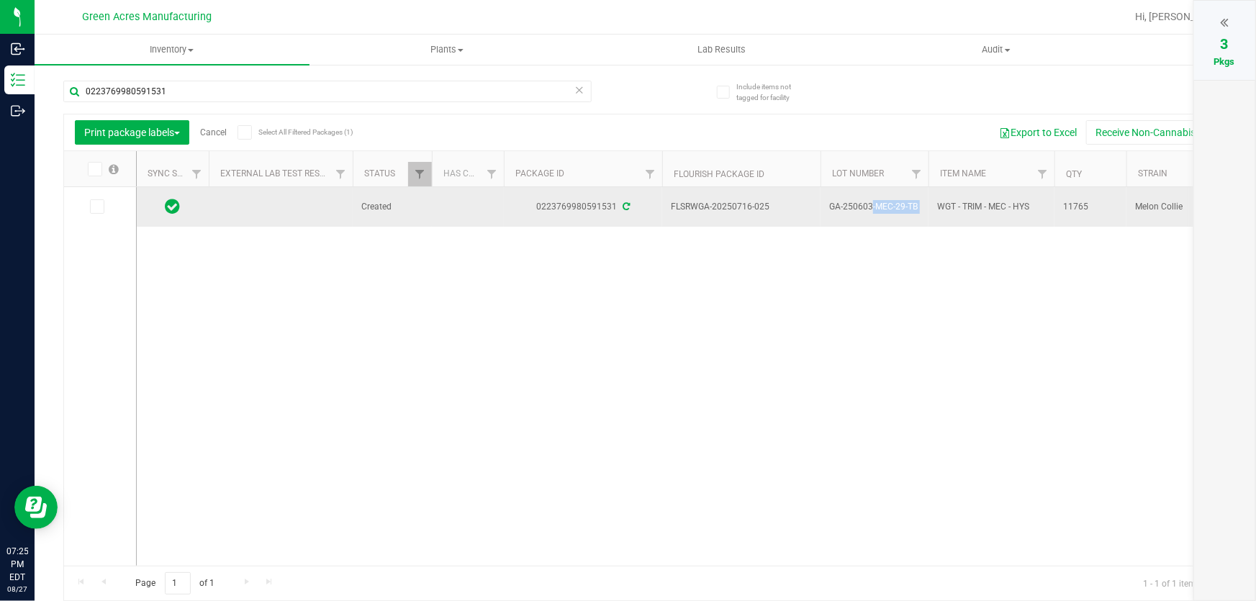
copy tr "GA-250603-MEC-29-TB"
